Goal: Information Seeking & Learning: Learn about a topic

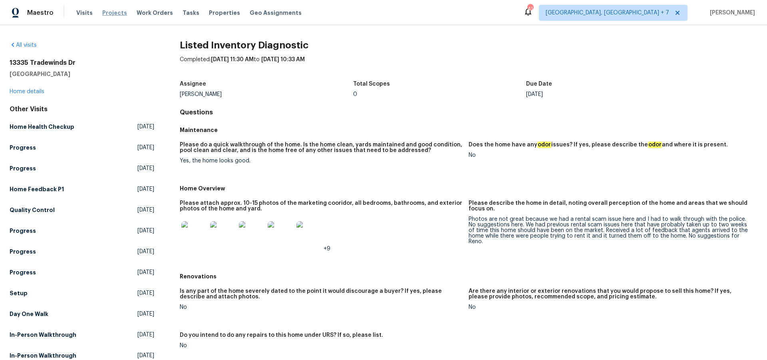
click at [114, 13] on span "Projects" at bounding box center [114, 13] width 25 height 8
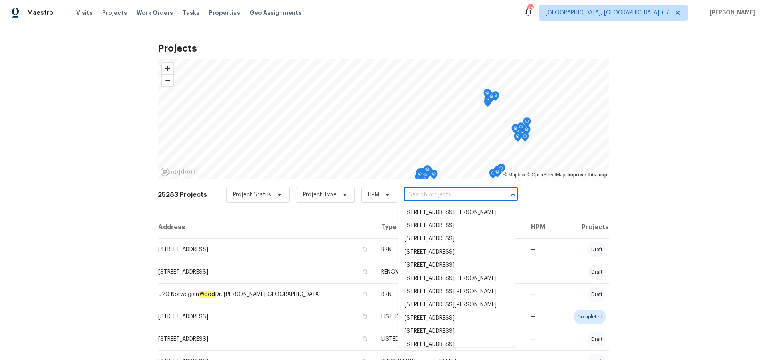
click at [456, 198] on input "text" at bounding box center [450, 195] width 92 height 12
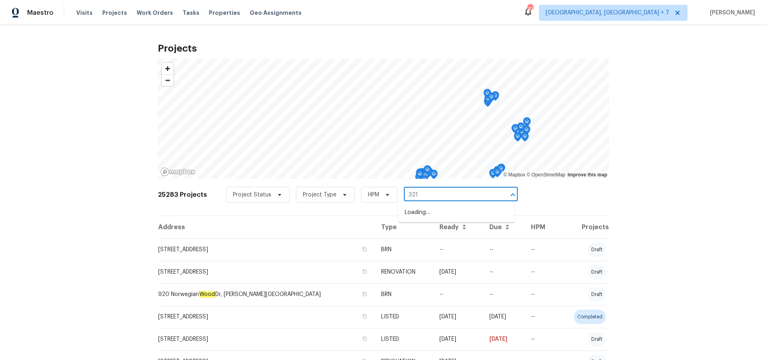
type input "3217"
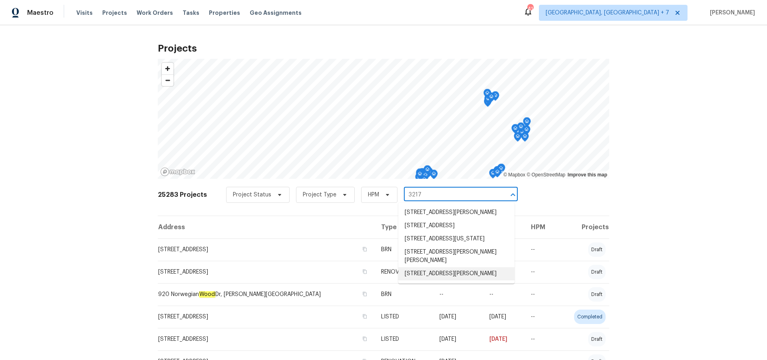
click at [447, 280] on li "[STREET_ADDRESS][PERSON_NAME]" at bounding box center [456, 273] width 116 height 13
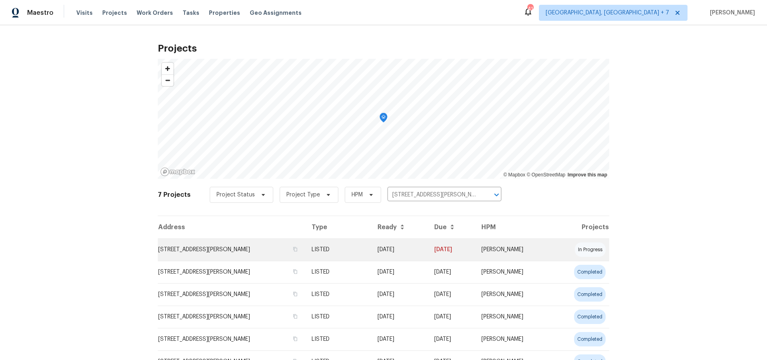
click at [262, 249] on td "[STREET_ADDRESS][PERSON_NAME]" at bounding box center [231, 249] width 147 height 22
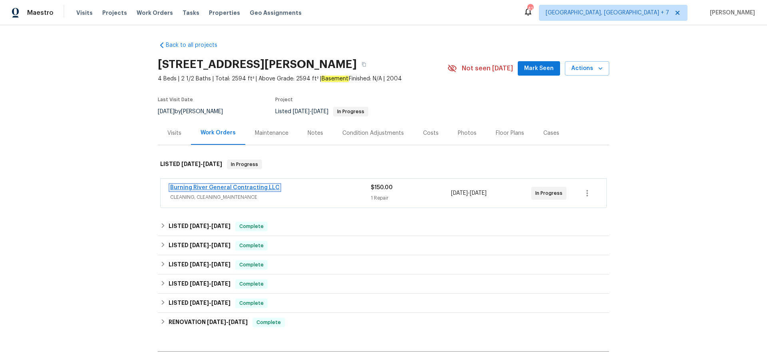
click at [213, 190] on link "Burning River General Contracting LLC" at bounding box center [224, 188] width 109 height 6
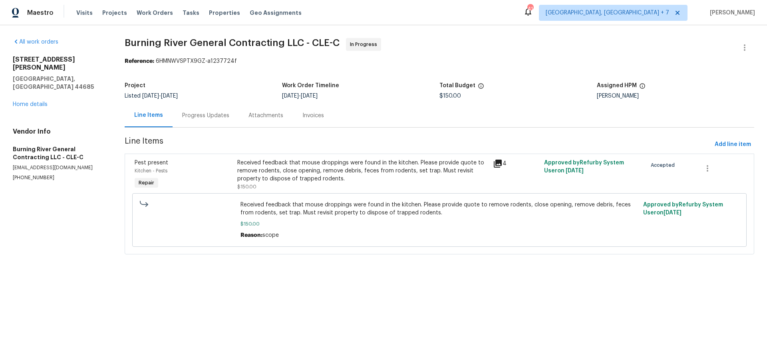
click at [501, 166] on icon at bounding box center [498, 164] width 10 height 10
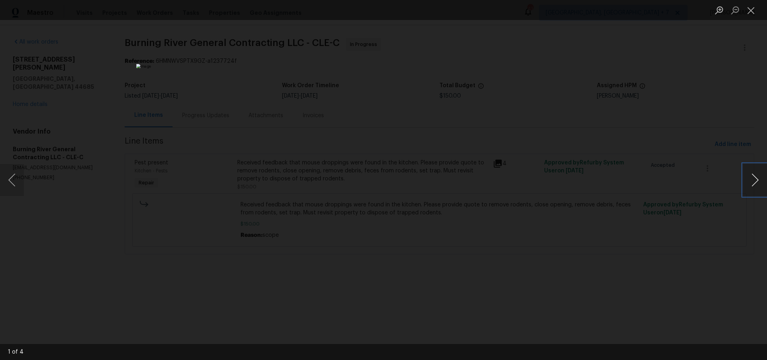
click at [754, 183] on button "Next image" at bounding box center [755, 180] width 24 height 32
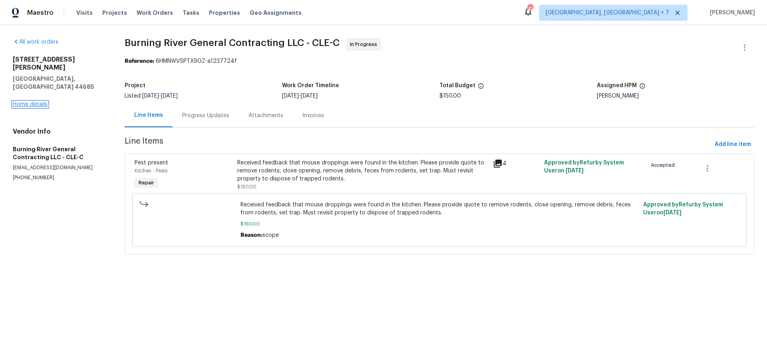
click at [28, 101] on link "Home details" at bounding box center [30, 104] width 35 height 6
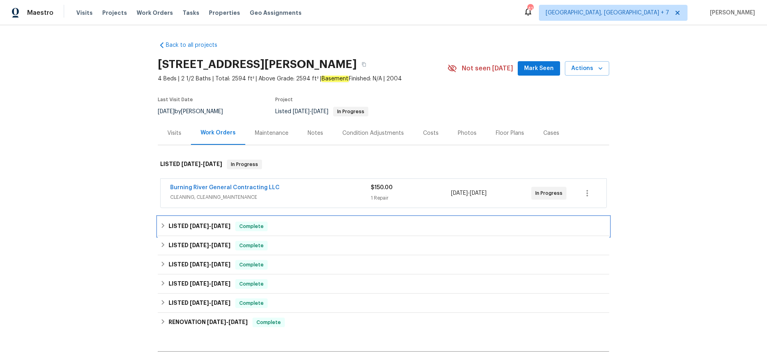
click at [209, 224] on span "[DATE]" at bounding box center [199, 226] width 19 height 6
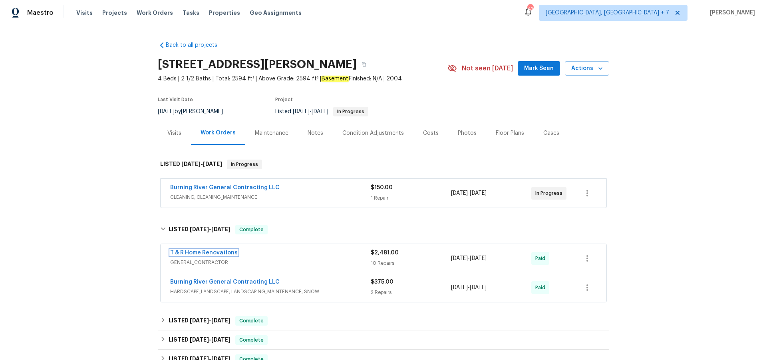
click at [205, 254] on link "T & R Home Renovations" at bounding box center [204, 253] width 68 height 6
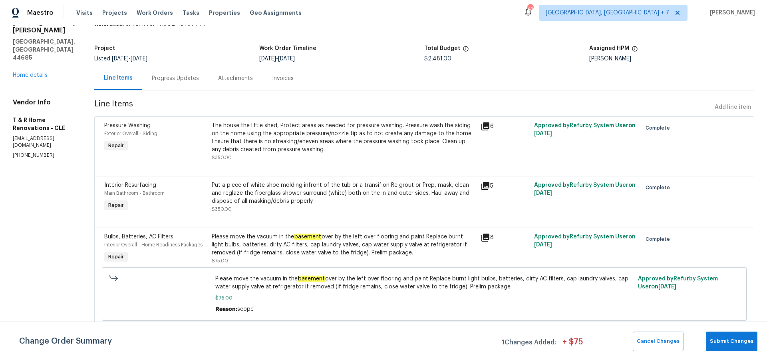
scroll to position [42, 0]
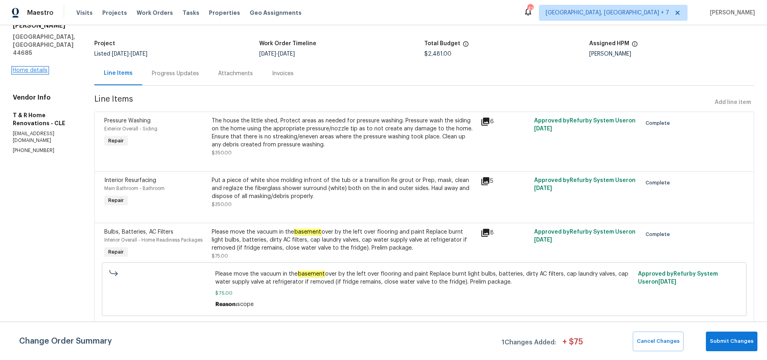
click at [45, 68] on link "Home details" at bounding box center [30, 71] width 35 height 6
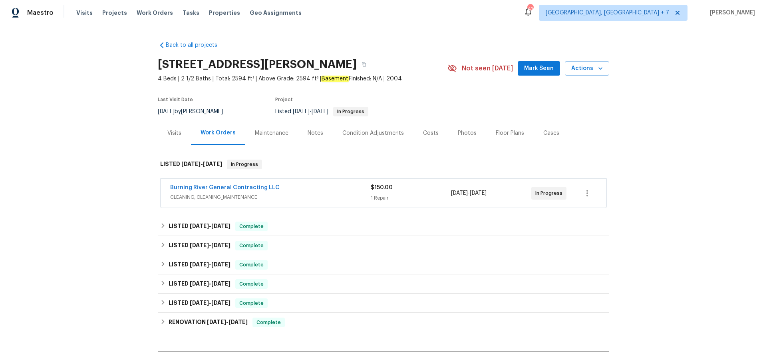
click at [545, 132] on div "Cases" at bounding box center [551, 133] width 16 height 8
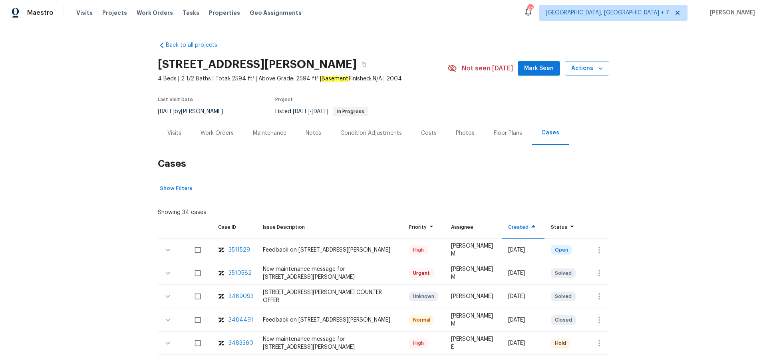
click at [246, 248] on div "3511529" at bounding box center [240, 250] width 22 height 8
click at [261, 132] on div "Maintenance" at bounding box center [270, 133] width 34 height 8
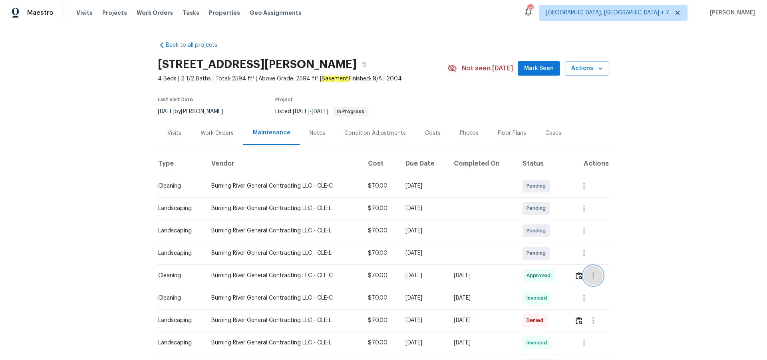
click at [597, 277] on icon "button" at bounding box center [594, 276] width 10 height 10
click at [597, 286] on li "View details" at bounding box center [614, 288] width 56 height 13
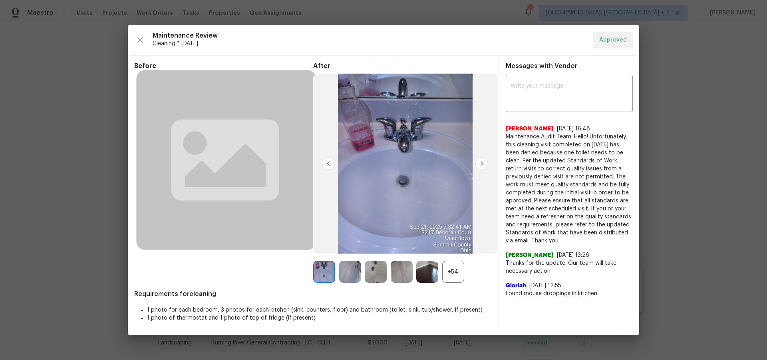
click at [451, 269] on div "+54" at bounding box center [453, 272] width 22 height 22
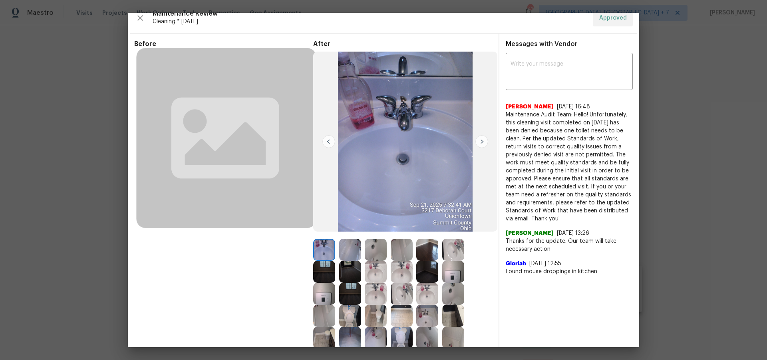
scroll to position [12, 0]
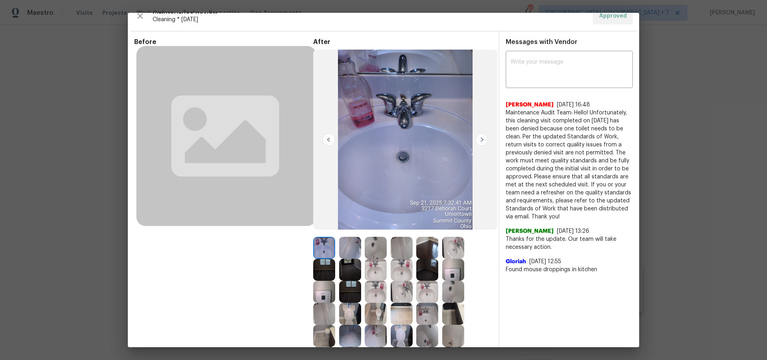
click at [395, 316] on img at bounding box center [402, 313] width 22 height 22
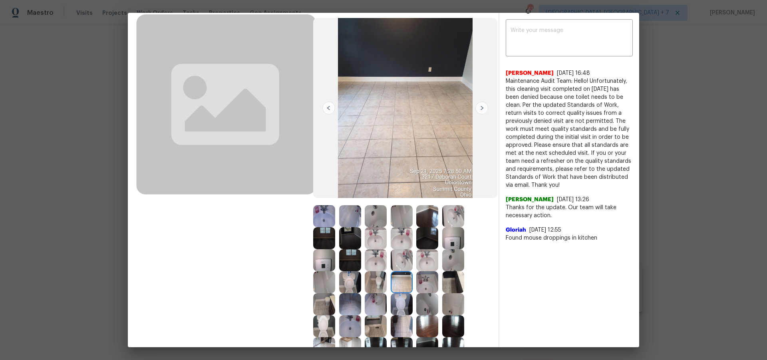
scroll to position [49, 0]
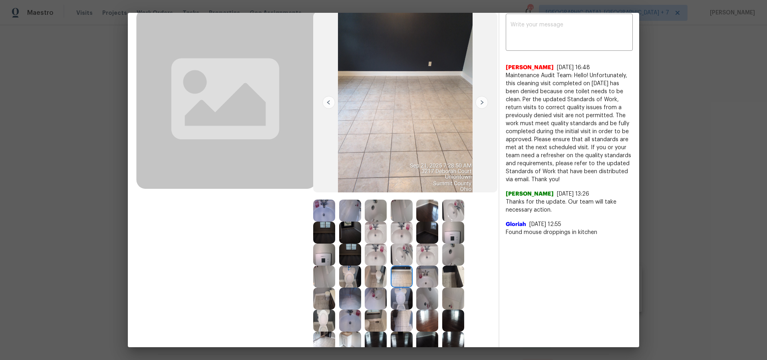
click at [452, 282] on img at bounding box center [453, 276] width 22 height 22
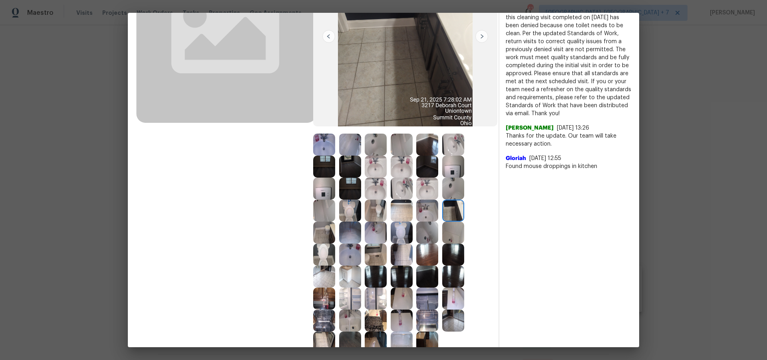
scroll to position [118, 0]
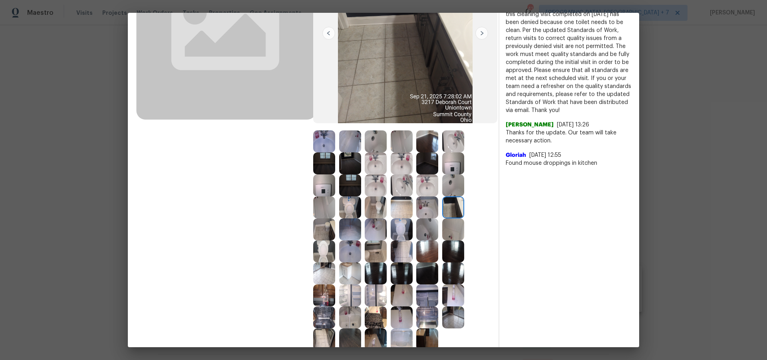
click at [326, 273] on img at bounding box center [324, 273] width 22 height 22
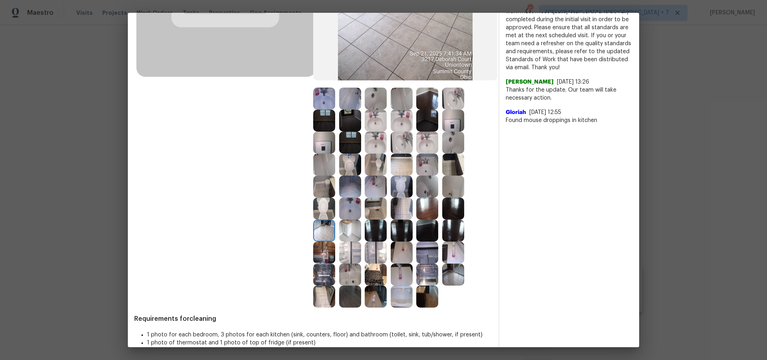
scroll to position [163, 0]
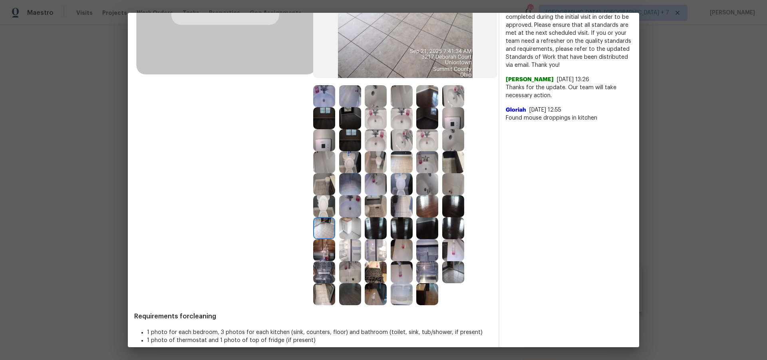
click at [454, 278] on img at bounding box center [453, 272] width 22 height 22
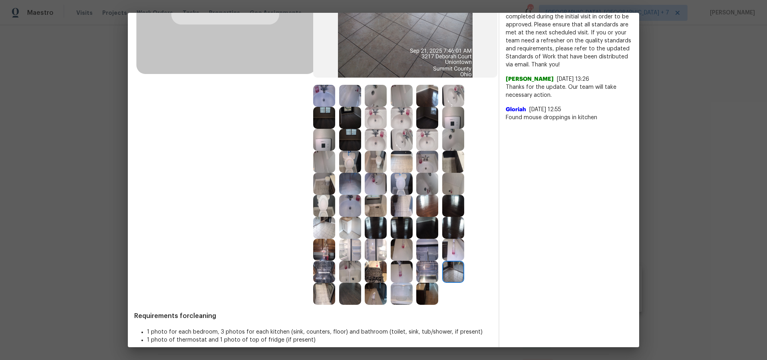
scroll to position [167, 0]
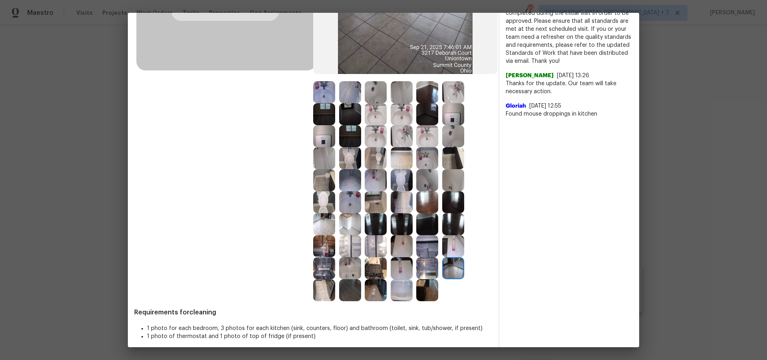
click at [321, 288] on img at bounding box center [324, 290] width 22 height 22
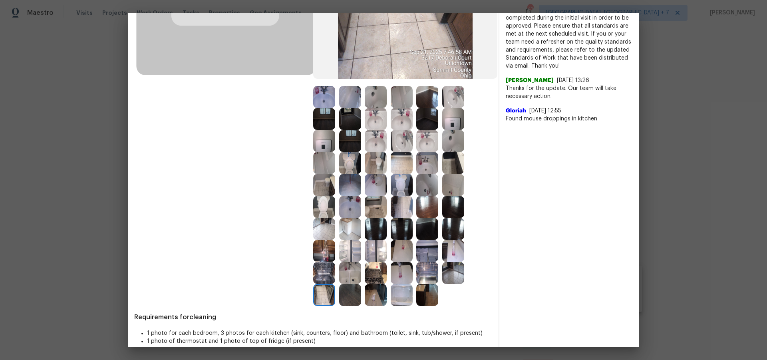
scroll to position [173, 0]
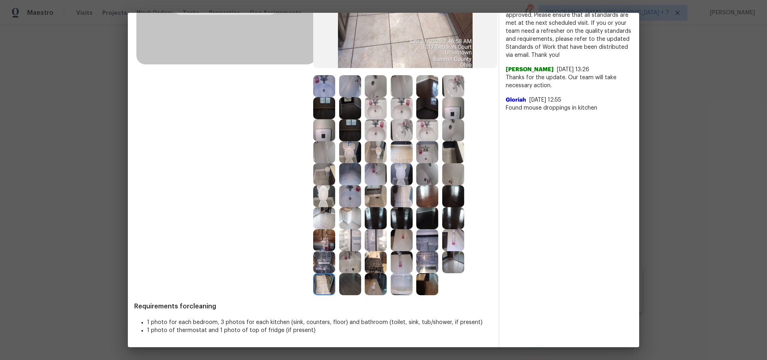
click at [430, 285] on img at bounding box center [427, 284] width 22 height 22
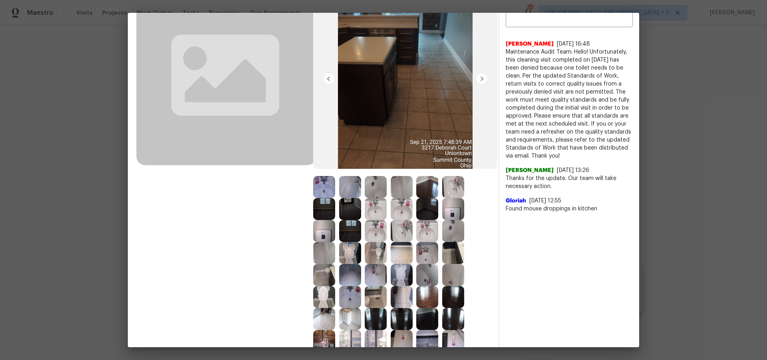
scroll to position [0, 0]
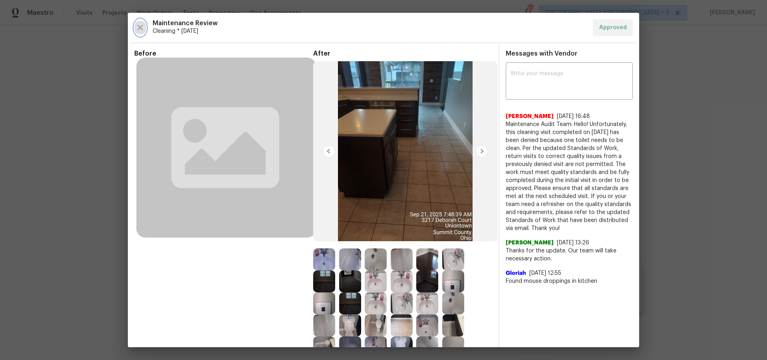
click at [144, 26] on icon "button" at bounding box center [140, 28] width 10 height 10
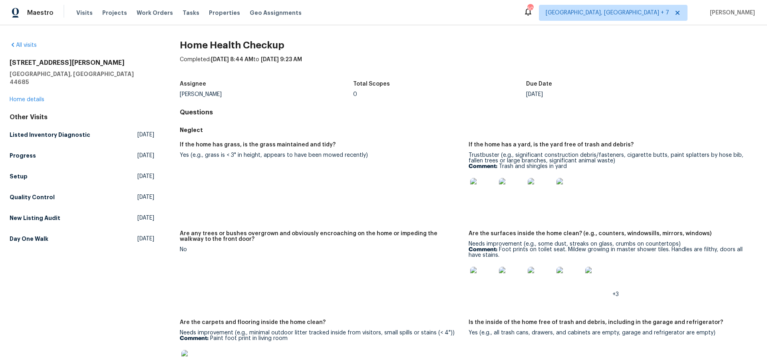
click at [478, 281] on img at bounding box center [483, 280] width 26 height 26
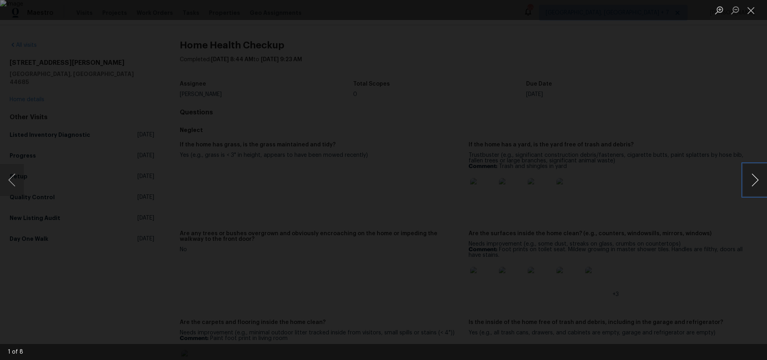
click at [756, 176] on button "Next image" at bounding box center [755, 180] width 24 height 32
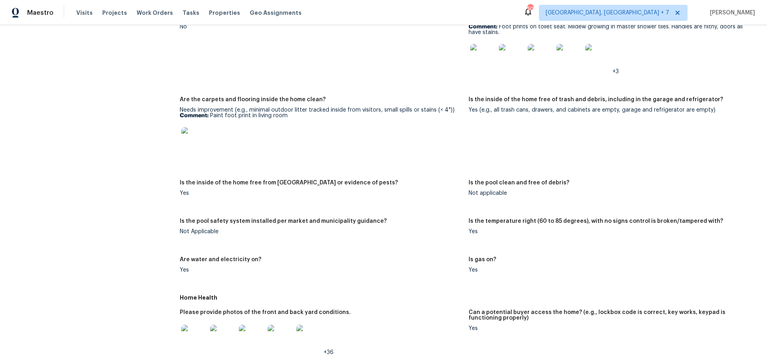
scroll to position [237, 0]
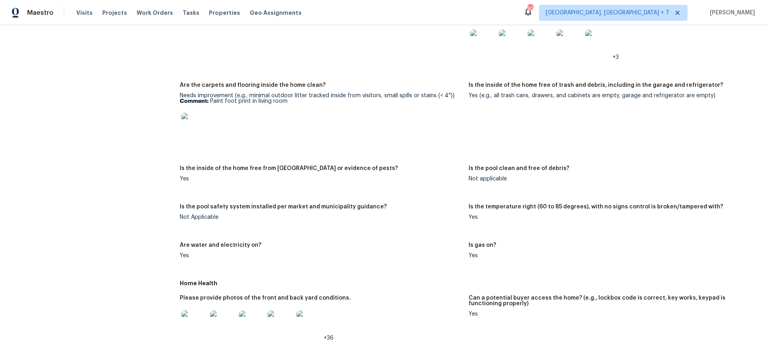
click at [201, 323] on img at bounding box center [194, 323] width 26 height 26
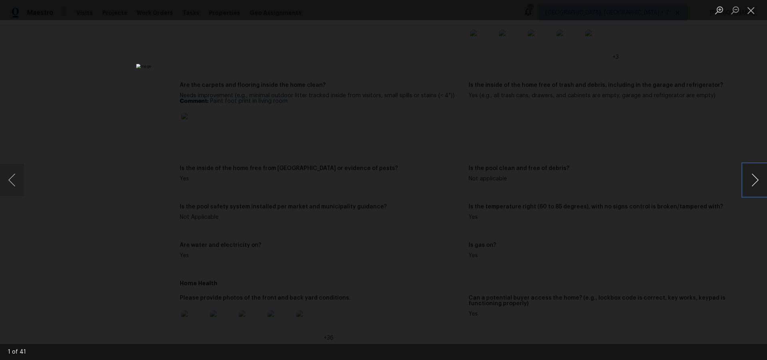
click at [755, 186] on button "Next image" at bounding box center [755, 180] width 24 height 32
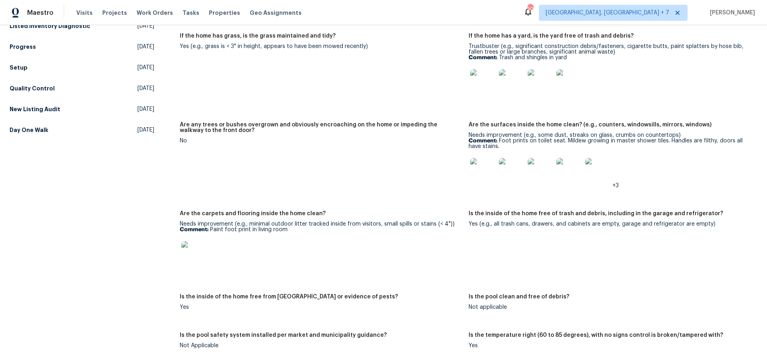
scroll to position [62, 0]
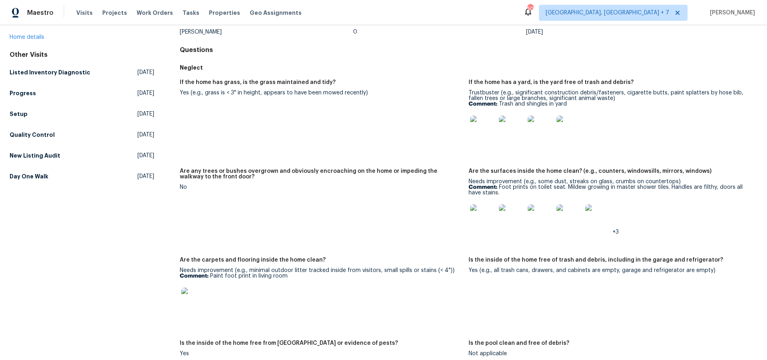
click at [490, 135] on img at bounding box center [483, 128] width 26 height 26
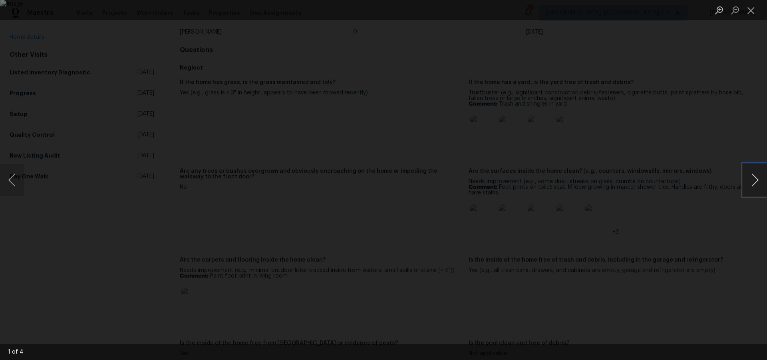
click at [752, 175] on button "Next image" at bounding box center [755, 180] width 24 height 32
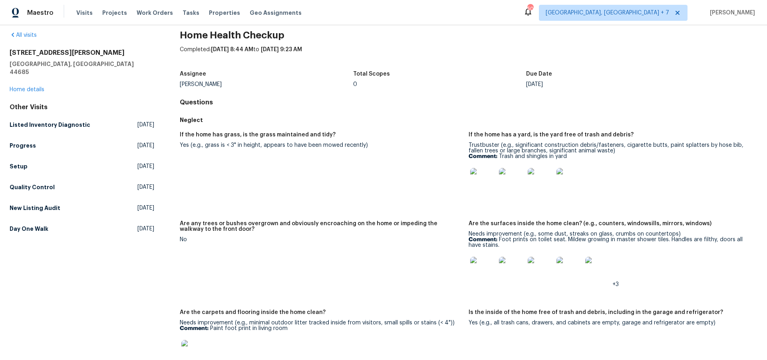
scroll to position [0, 0]
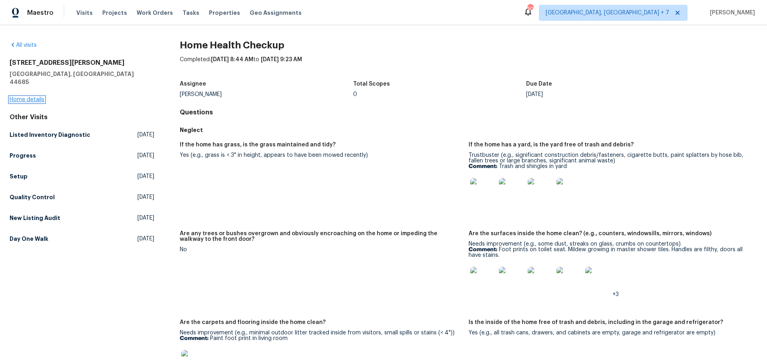
click at [35, 97] on link "Home details" at bounding box center [27, 100] width 35 height 6
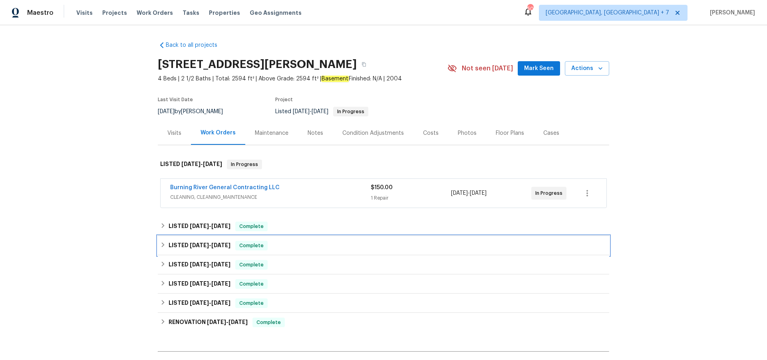
click at [220, 241] on h6 "LISTED 8/11/25 - 8/13/25" at bounding box center [200, 246] width 62 height 10
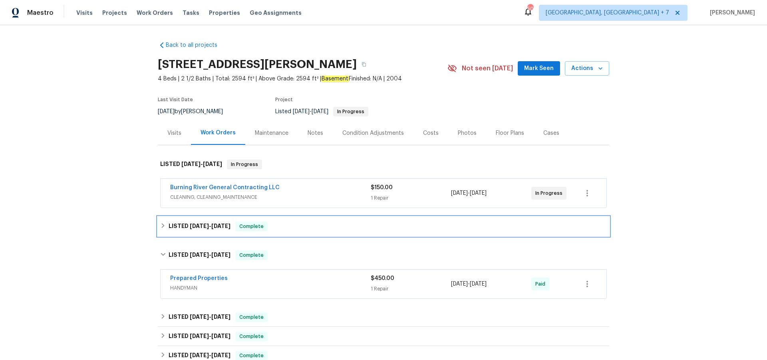
click at [221, 225] on span "[DATE]" at bounding box center [220, 226] width 19 height 6
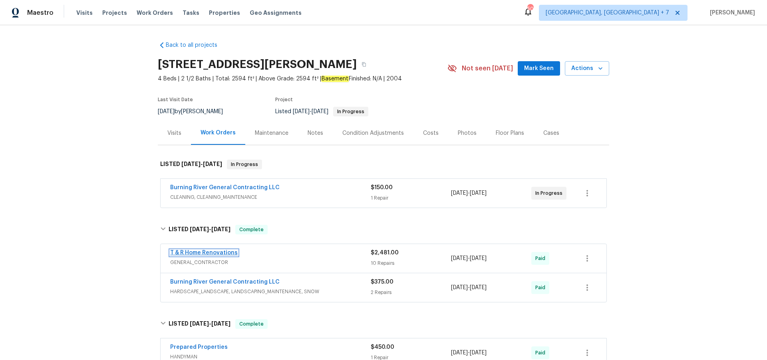
click at [213, 253] on link "T & R Home Renovations" at bounding box center [204, 253] width 68 height 6
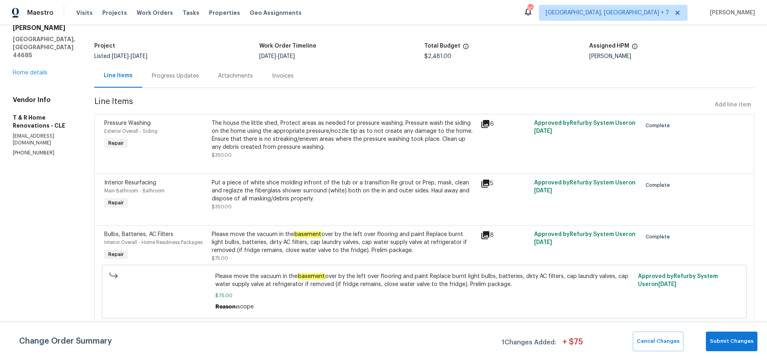
scroll to position [40, 0]
click at [490, 235] on icon at bounding box center [486, 235] width 10 height 10
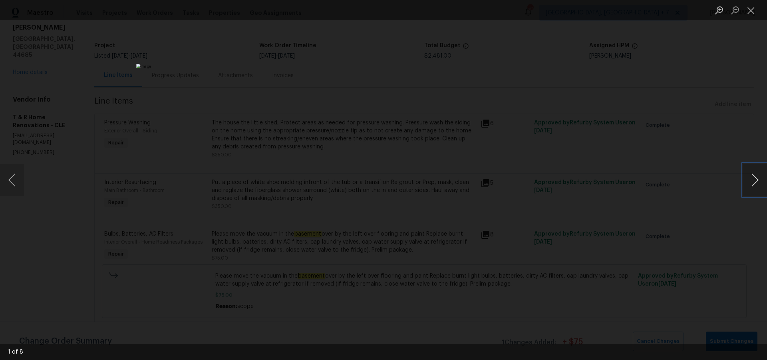
click at [756, 183] on button "Next image" at bounding box center [755, 180] width 24 height 32
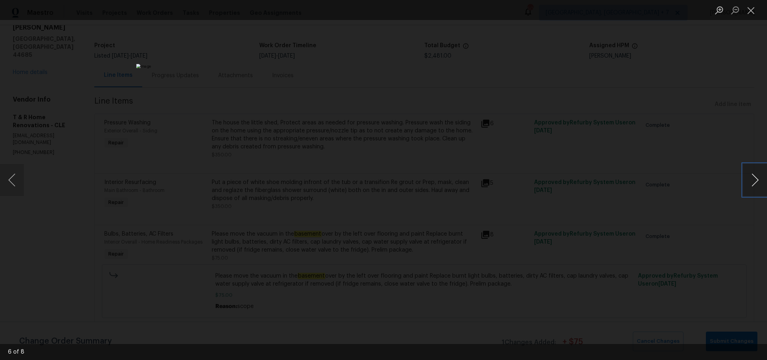
click at [756, 183] on button "Next image" at bounding box center [755, 180] width 24 height 32
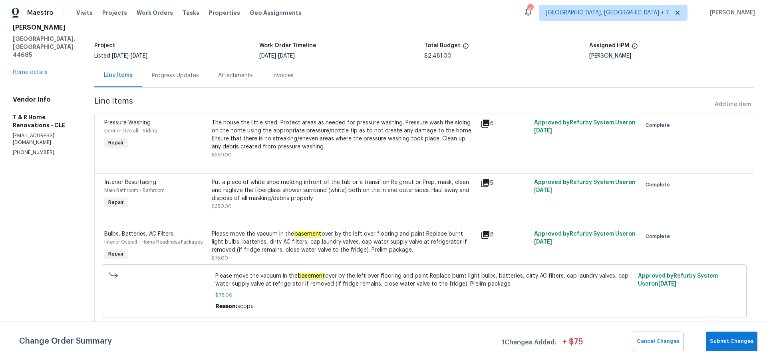
click at [490, 181] on icon at bounding box center [486, 183] width 8 height 8
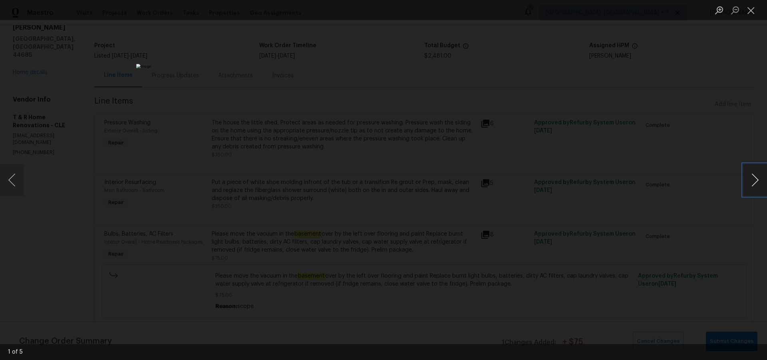
click at [753, 183] on button "Next image" at bounding box center [755, 180] width 24 height 32
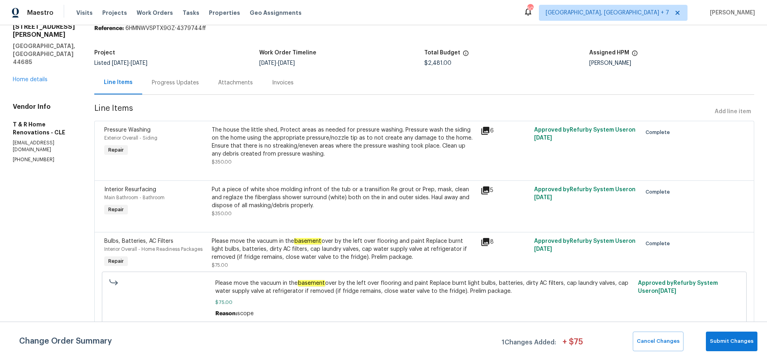
scroll to position [0, 0]
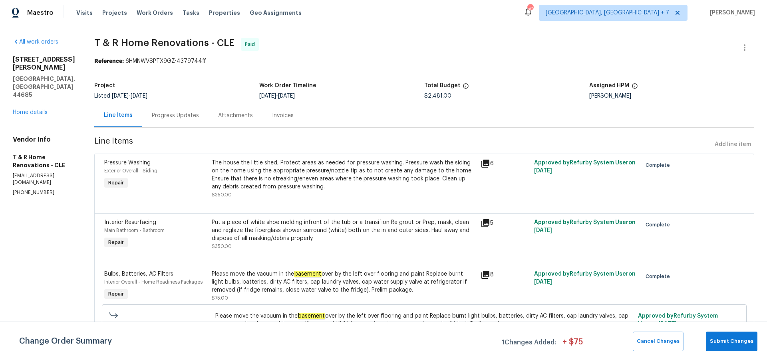
click at [14, 109] on link "Home details" at bounding box center [30, 112] width 35 height 6
